Goal: Browse casually

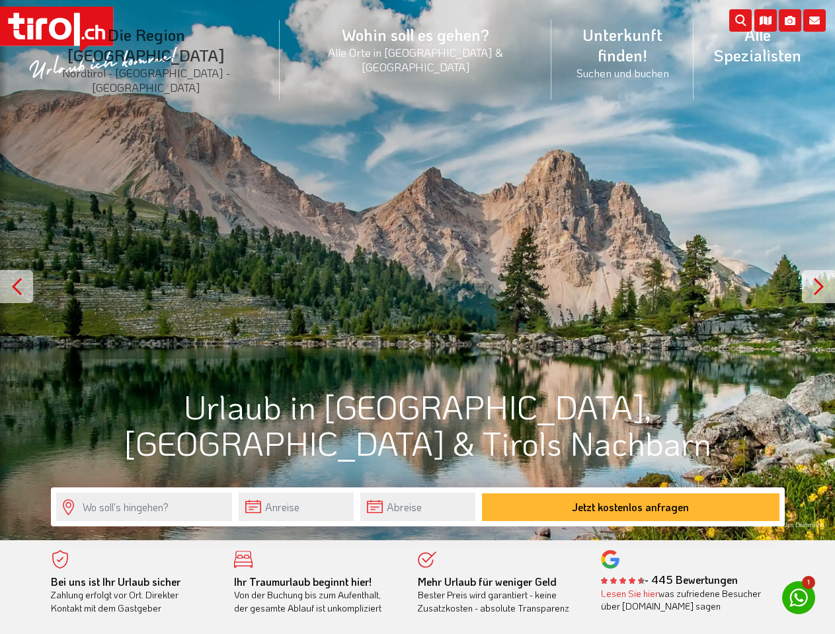
click at [176, 42] on li "Die Region [GEOGRAPHIC_DATA] [GEOGRAPHIC_DATA] - [GEOGRAPHIC_DATA] - [GEOGRAPHI…" at bounding box center [146, 60] width 266 height 100
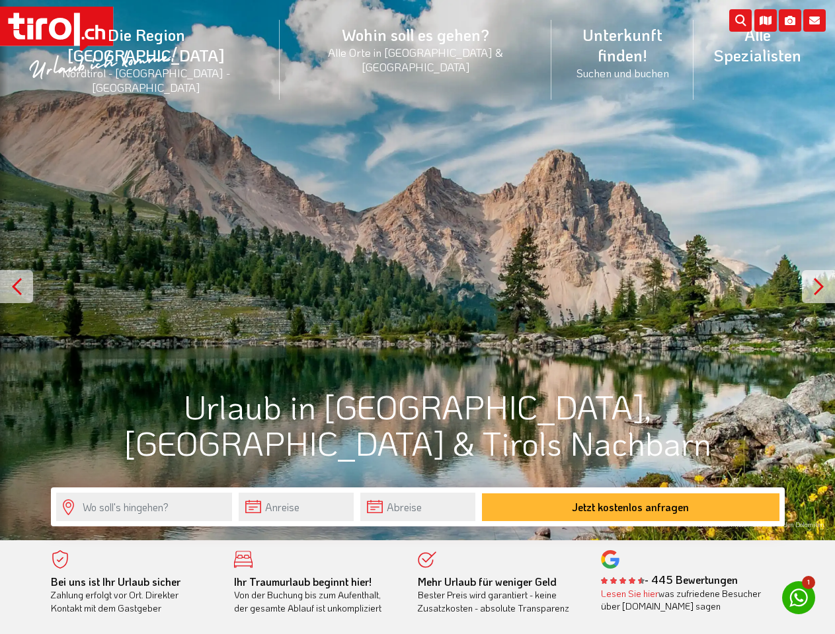
click at [814, 20] on icon at bounding box center [814, 20] width 22 height 22
click at [790, 20] on icon at bounding box center [790, 20] width 22 height 22
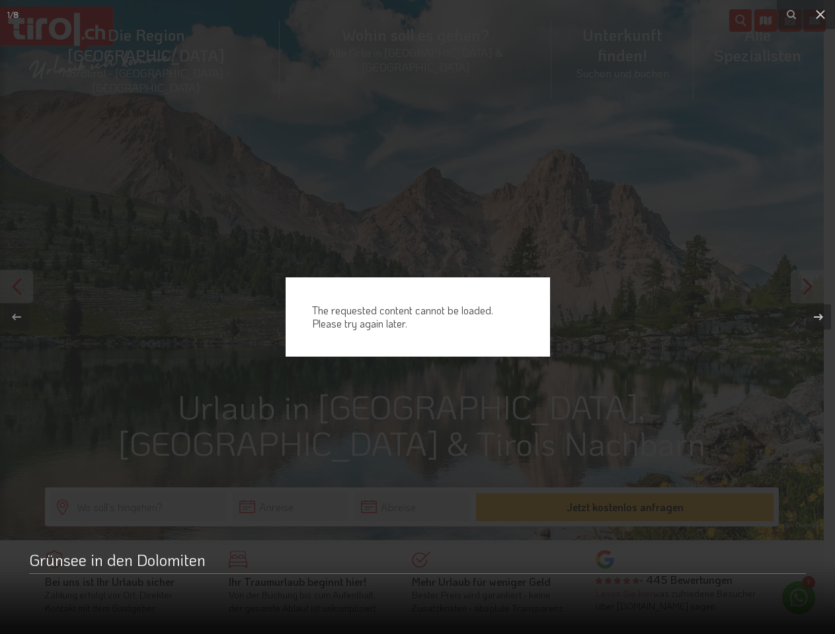
click at [765, 20] on div "The requested content cannot be loaded. Please try again later." at bounding box center [417, 317] width 835 height 634
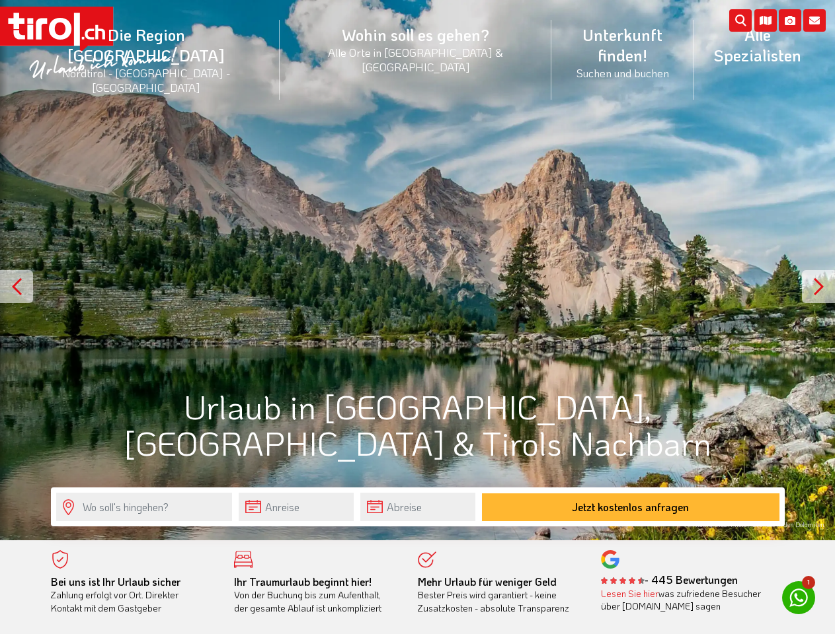
click at [17, 287] on div at bounding box center [16, 286] width 33 height 33
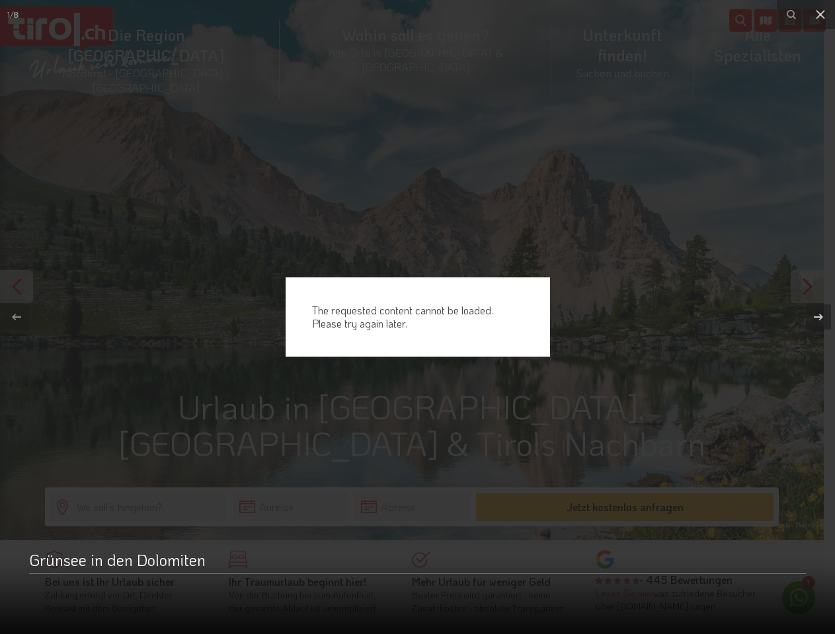
click at [818, 287] on button at bounding box center [811, 317] width 46 height 66
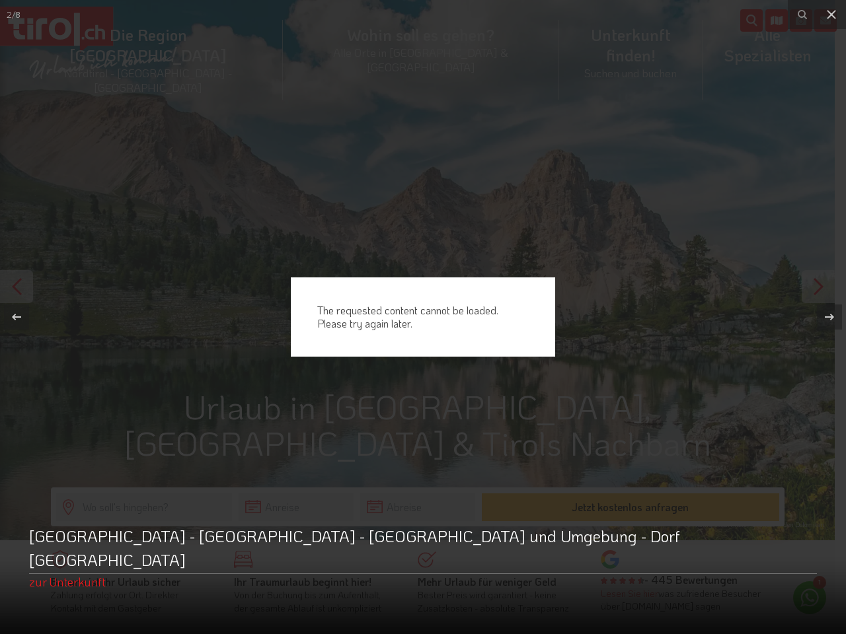
click at [296, 507] on div "The requested content cannot be loaded. Please try again later." at bounding box center [423, 317] width 846 height 634
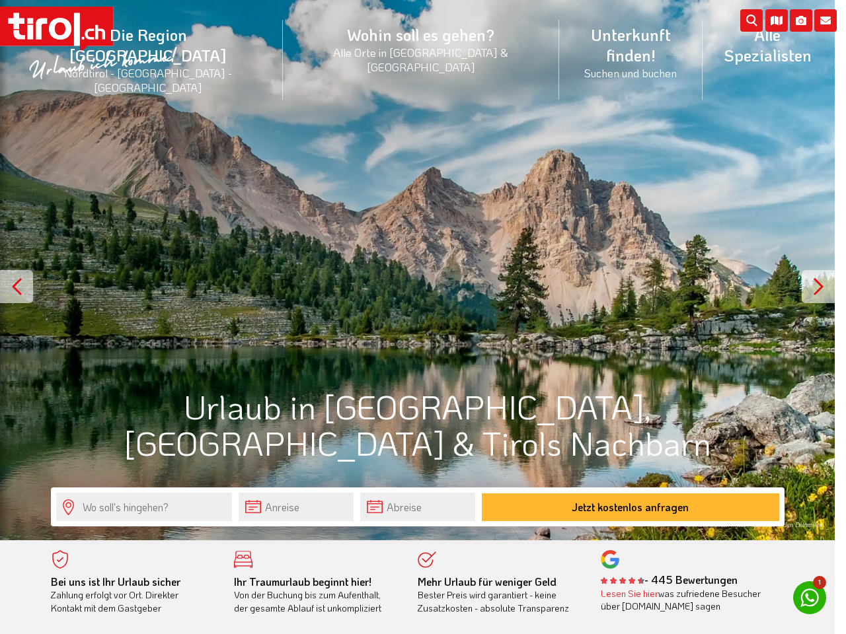
click at [418, 507] on div "The requested content cannot be loaded. Please try again later." at bounding box center [423, 317] width 846 height 634
